Goal: Transaction & Acquisition: Register for event/course

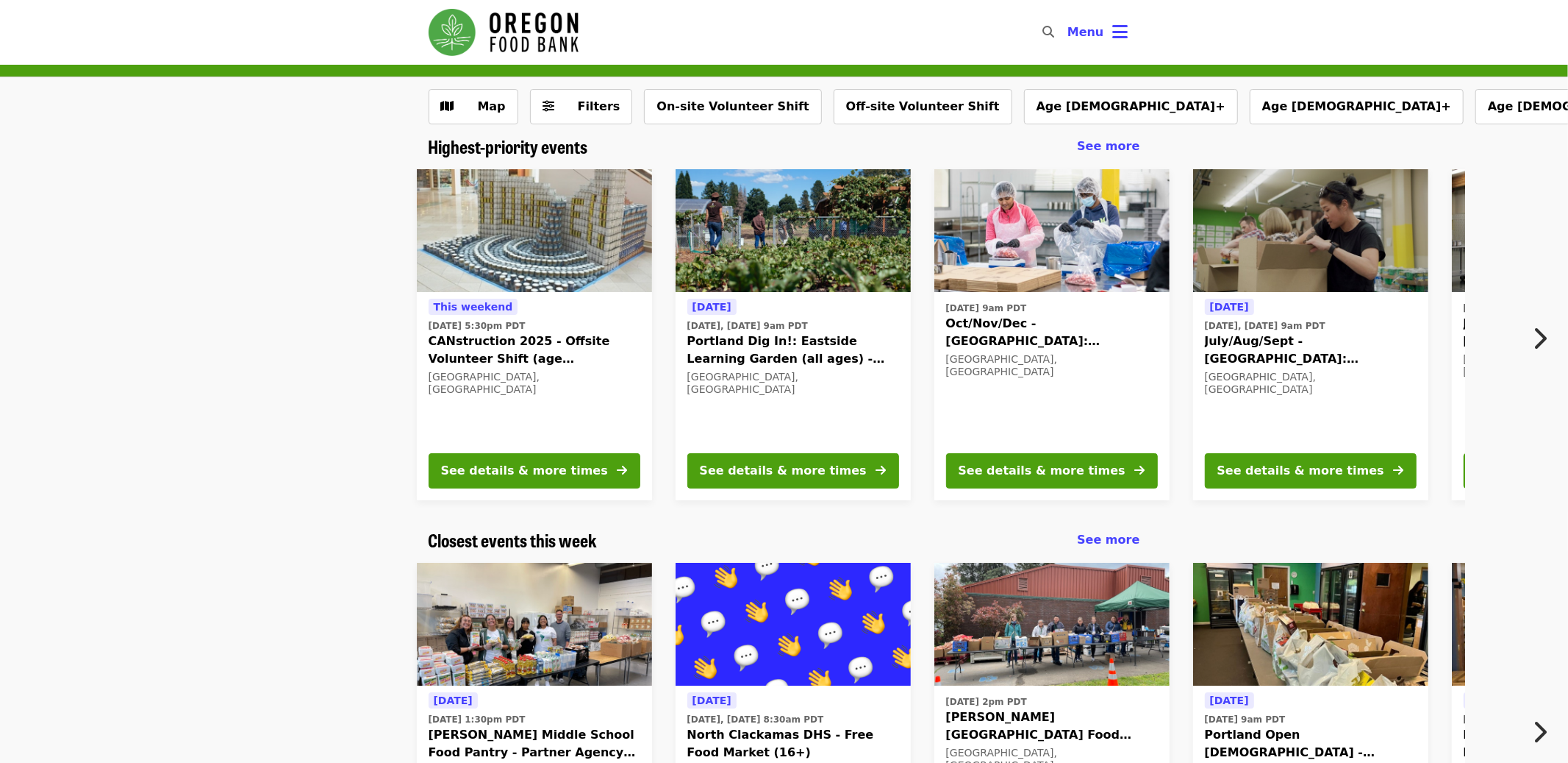
click at [542, 341] on span "CANstruction 2025 - Offsite Volunteer Shift (age [DEMOGRAPHIC_DATA]+)" at bounding box center [534, 349] width 212 height 35
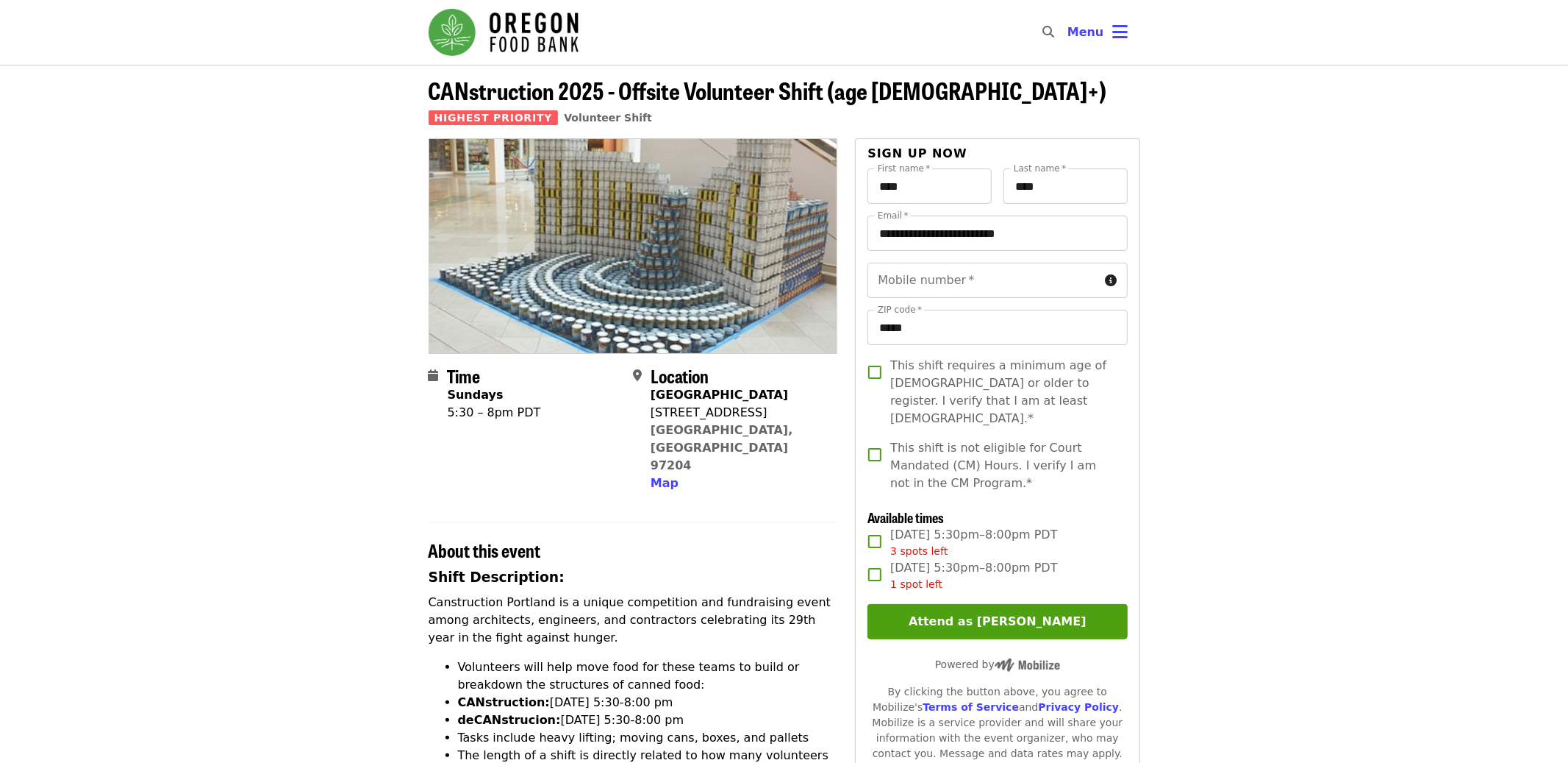
scroll to position [1, 0]
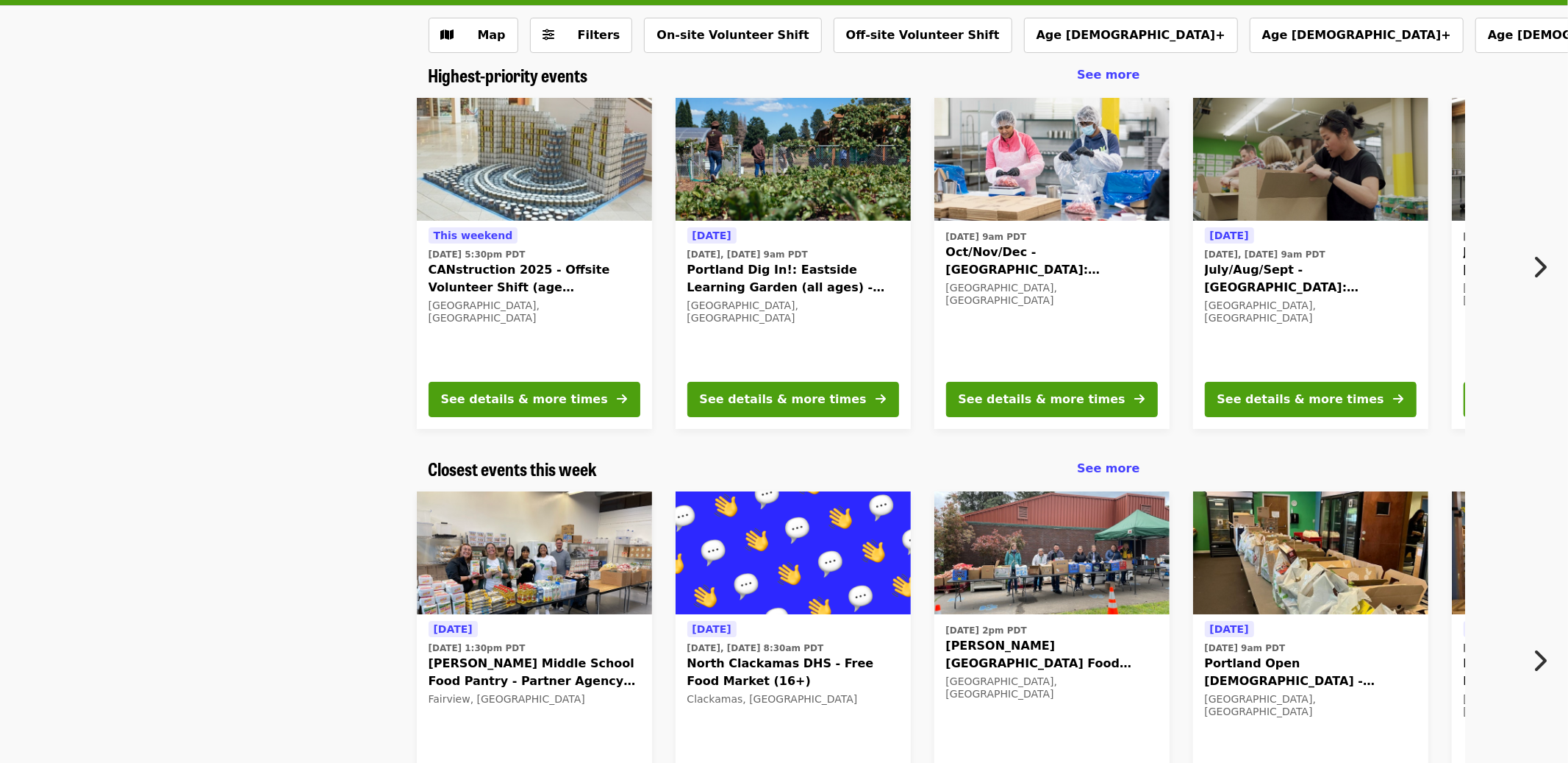
scroll to position [70, 0]
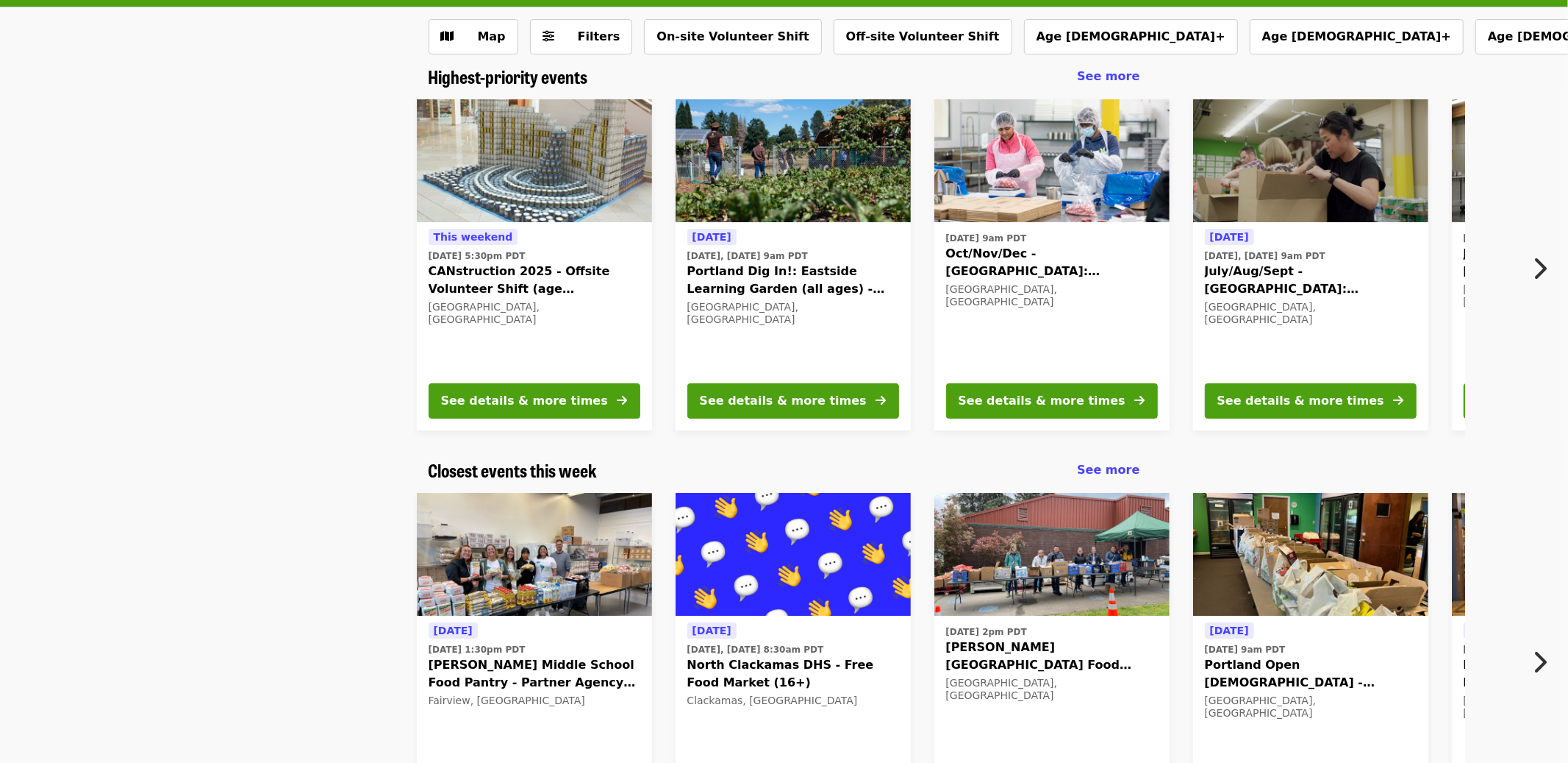
click at [1008, 647] on span "[PERSON_NAME][GEOGRAPHIC_DATA] Food Pantry - Partner Agency Support" at bounding box center [1052, 656] width 212 height 35
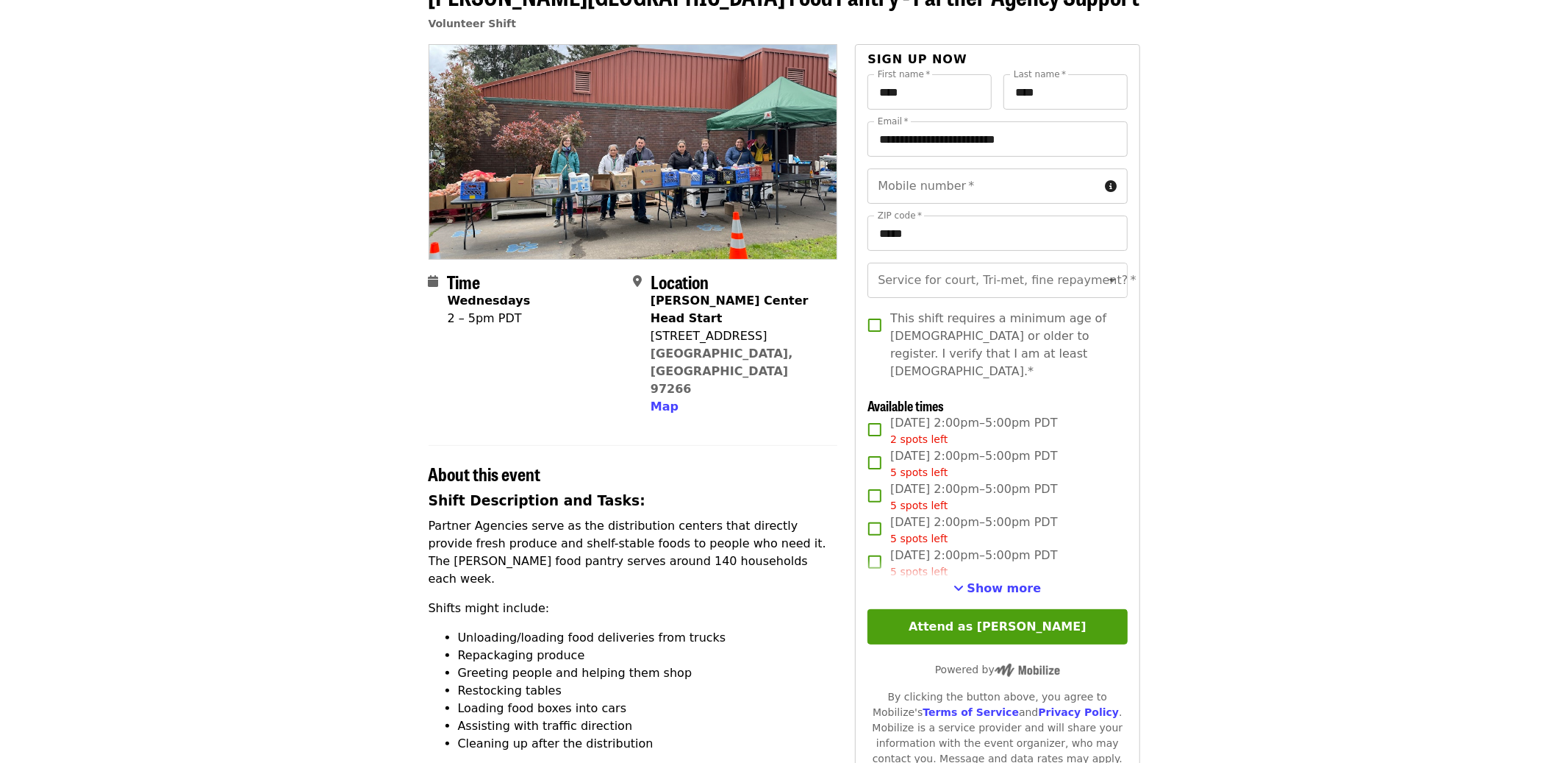
scroll to position [96, 0]
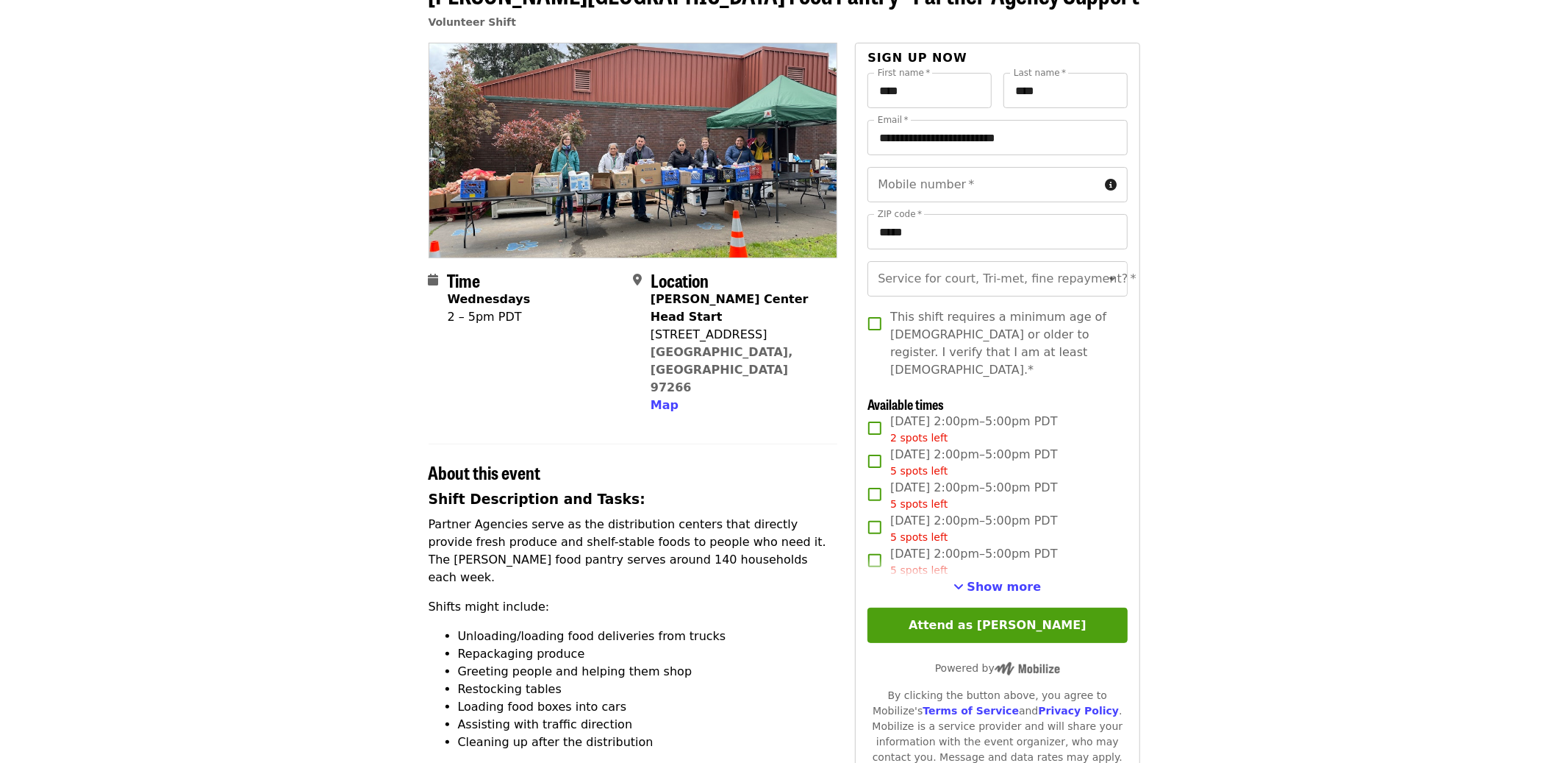
click at [988, 583] on div "**********" at bounding box center [996, 451] width 259 height 756
click at [991, 579] on span "Show more" at bounding box center [1005, 586] width 74 height 14
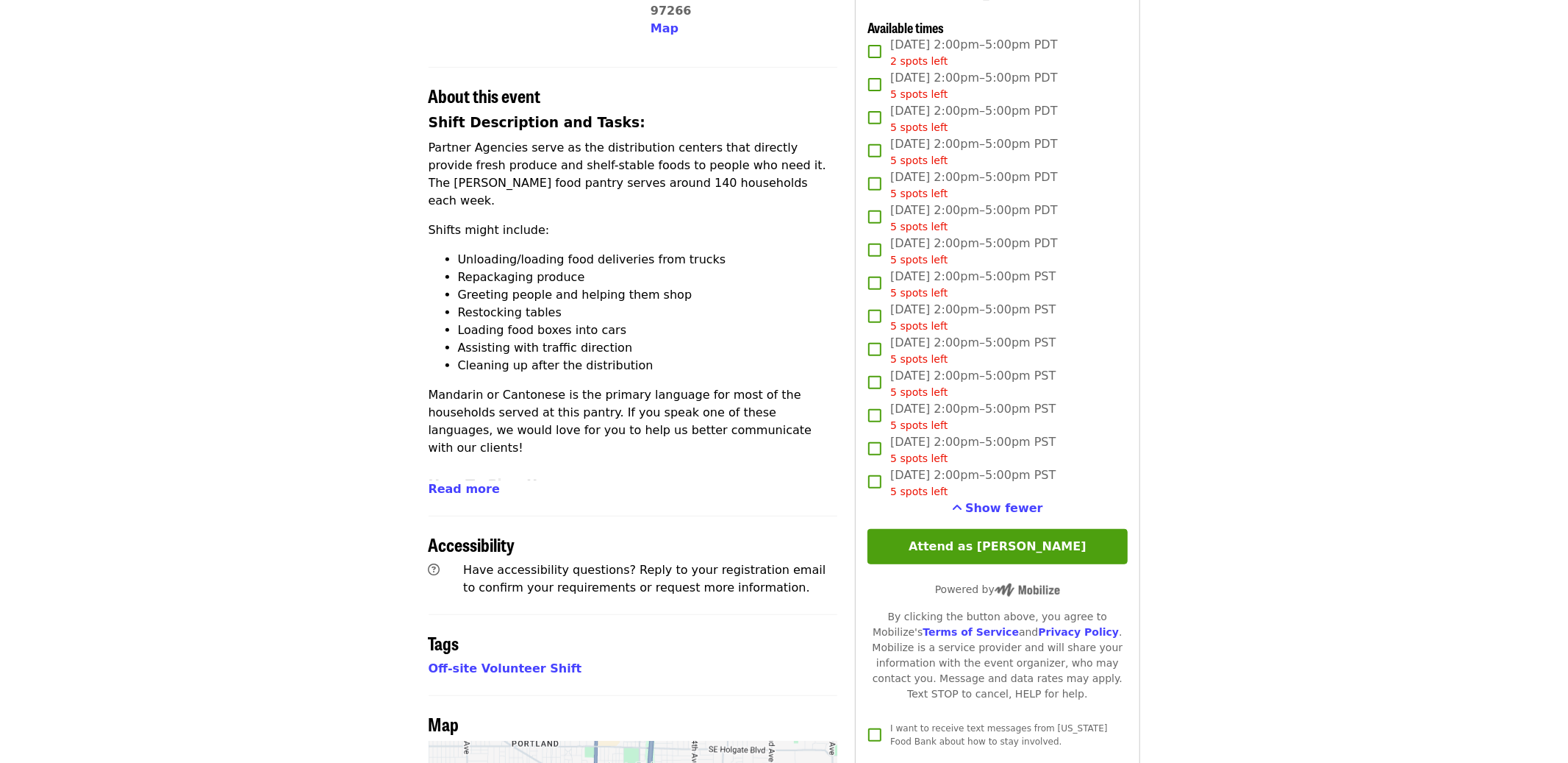
scroll to position [473, 0]
click at [464, 481] on span "Read more" at bounding box center [464, 488] width 72 height 14
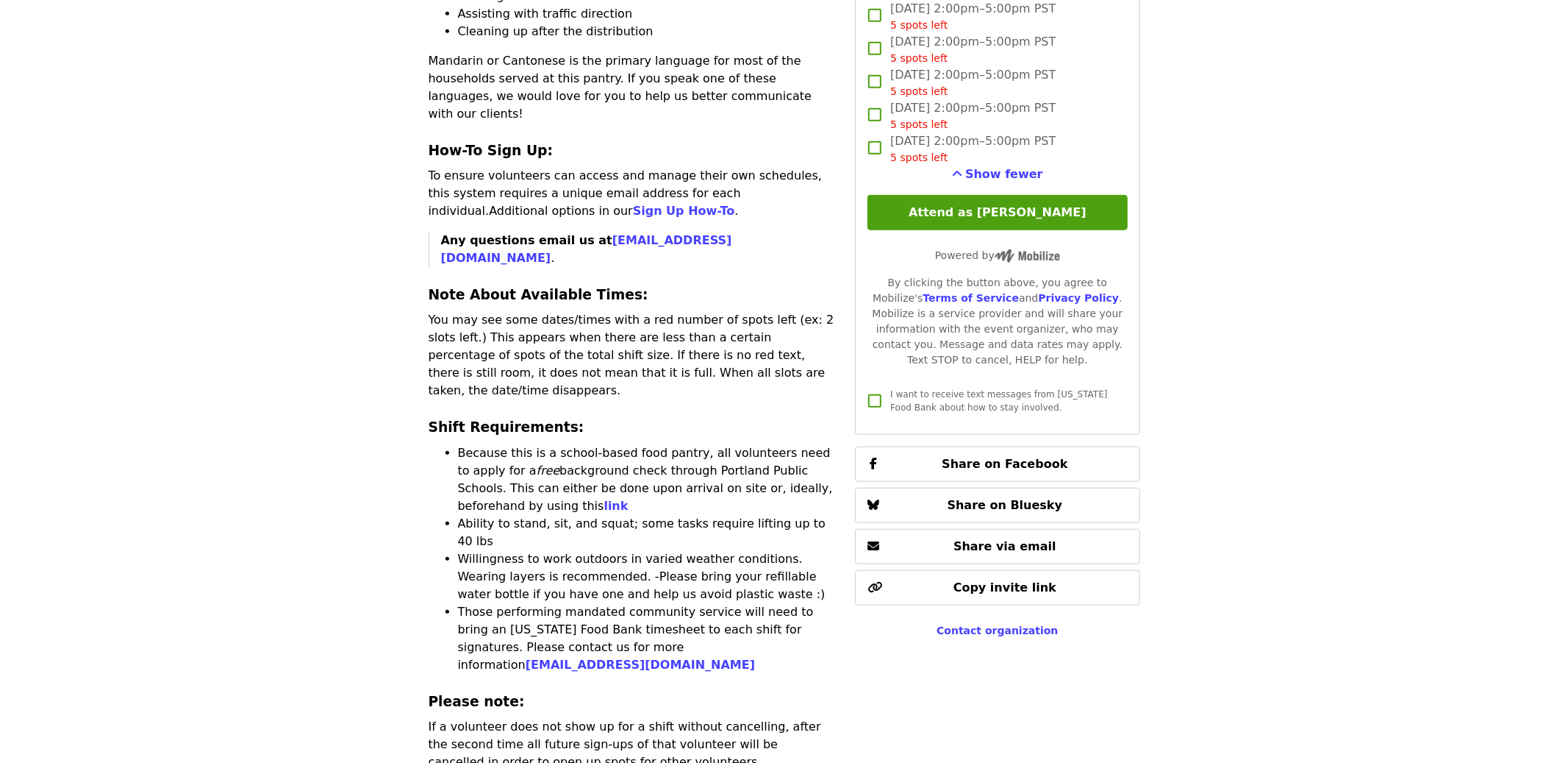
scroll to position [843, 0]
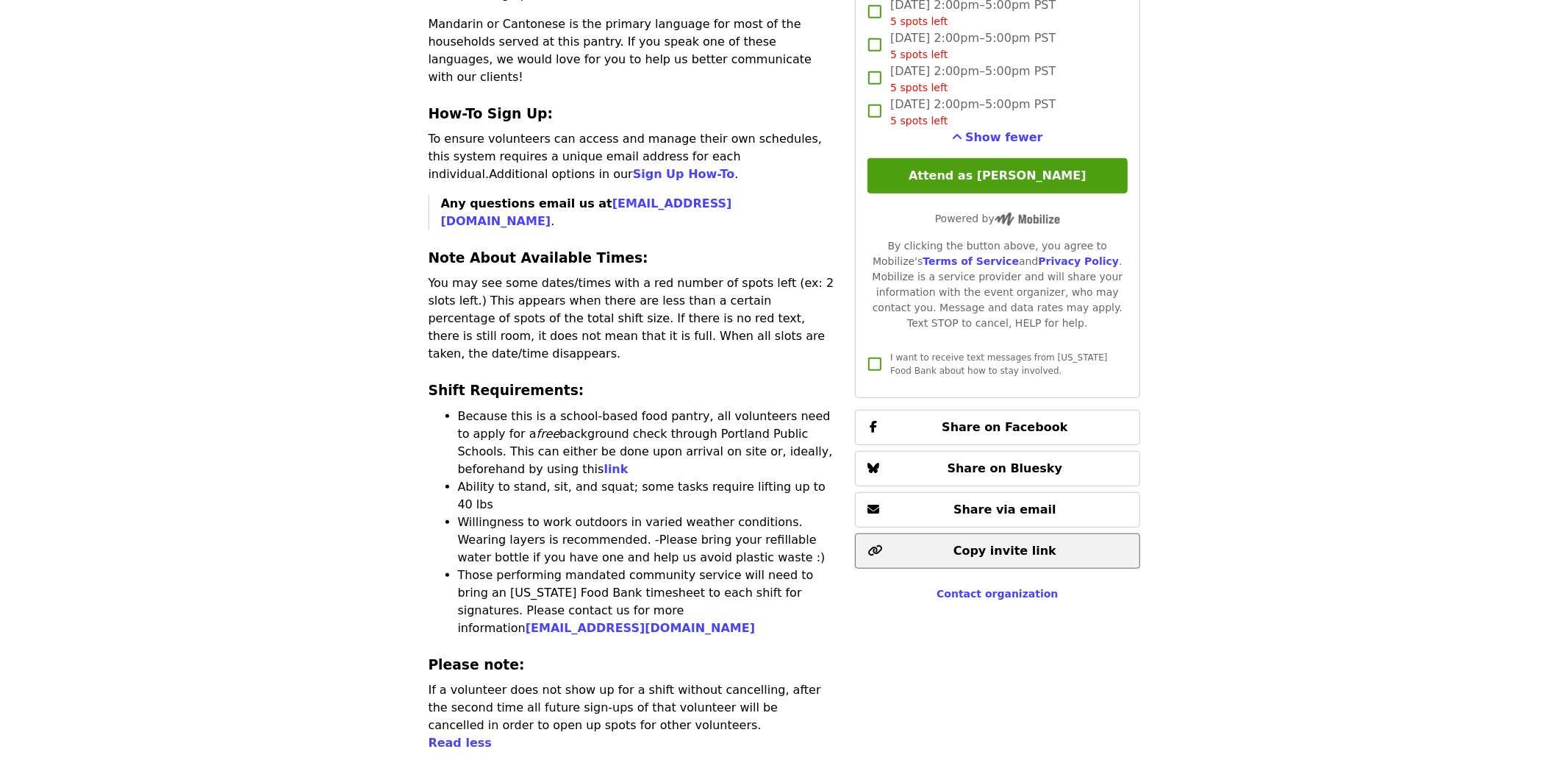
click at [1074, 542] on span "Copy invite link" at bounding box center [996, 550] width 259 height 17
